Goal: Transaction & Acquisition: Purchase product/service

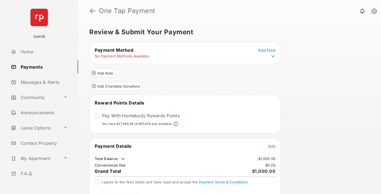
click at [272, 146] on span "Edit" at bounding box center [272, 146] width 7 height 5
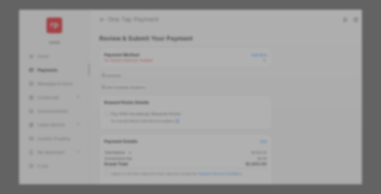
click at [181, 105] on div "Other Amount" at bounding box center [180, 109] width 88 height 9
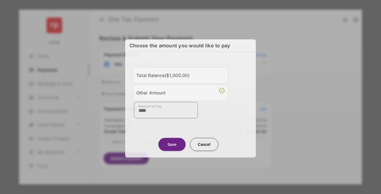
type input "****"
click at [172, 144] on button "Save" at bounding box center [171, 144] width 27 height 13
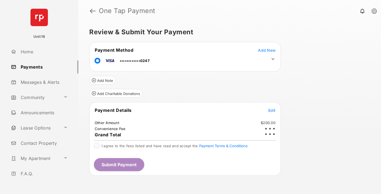
click at [273, 59] on icon at bounding box center [273, 59] width 5 height 5
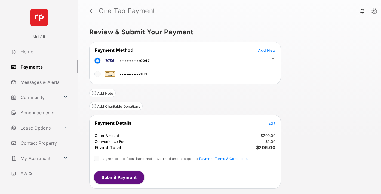
click at [272, 123] on span "Edit" at bounding box center [272, 123] width 7 height 5
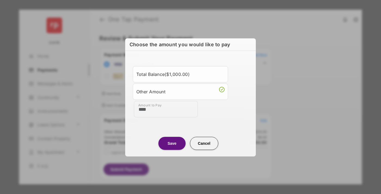
click at [172, 143] on button "Save" at bounding box center [171, 143] width 27 height 13
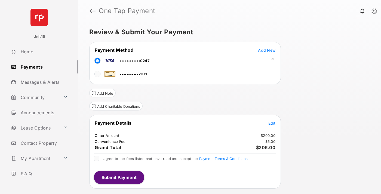
click at [119, 177] on button "Submit Payment" at bounding box center [119, 177] width 50 height 13
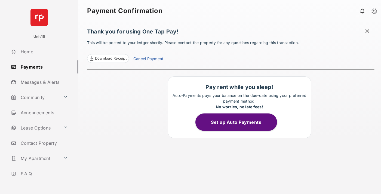
click at [148, 59] on link "Cancel Payment" at bounding box center [148, 59] width 30 height 7
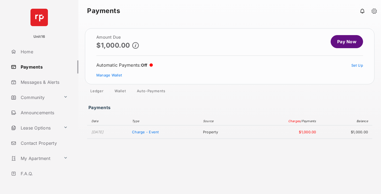
click at [109, 75] on link "Manage Wallet" at bounding box center [109, 75] width 26 height 4
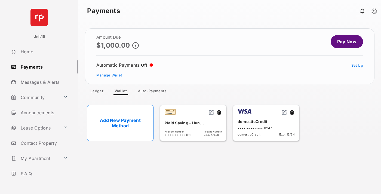
click at [292, 113] on button at bounding box center [291, 113] width 5 height 6
